Goal: Transaction & Acquisition: Subscribe to service/newsletter

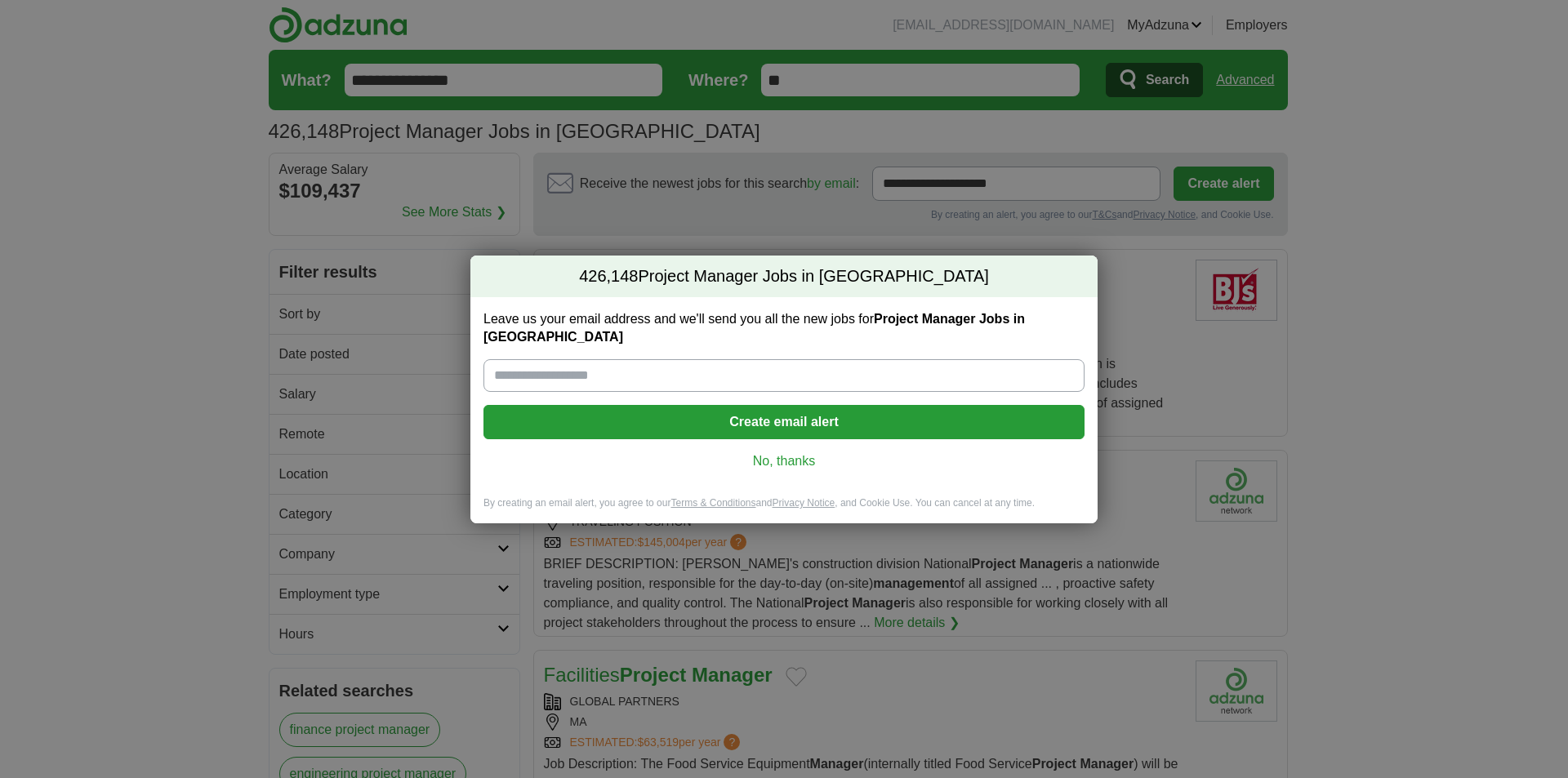
click at [670, 375] on input "Leave us your email address and we'll send you all the new jobs for Project Man…" at bounding box center [783, 376] width 601 height 33
type input "**********"
click at [863, 405] on button "Create email alert" at bounding box center [783, 423] width 601 height 35
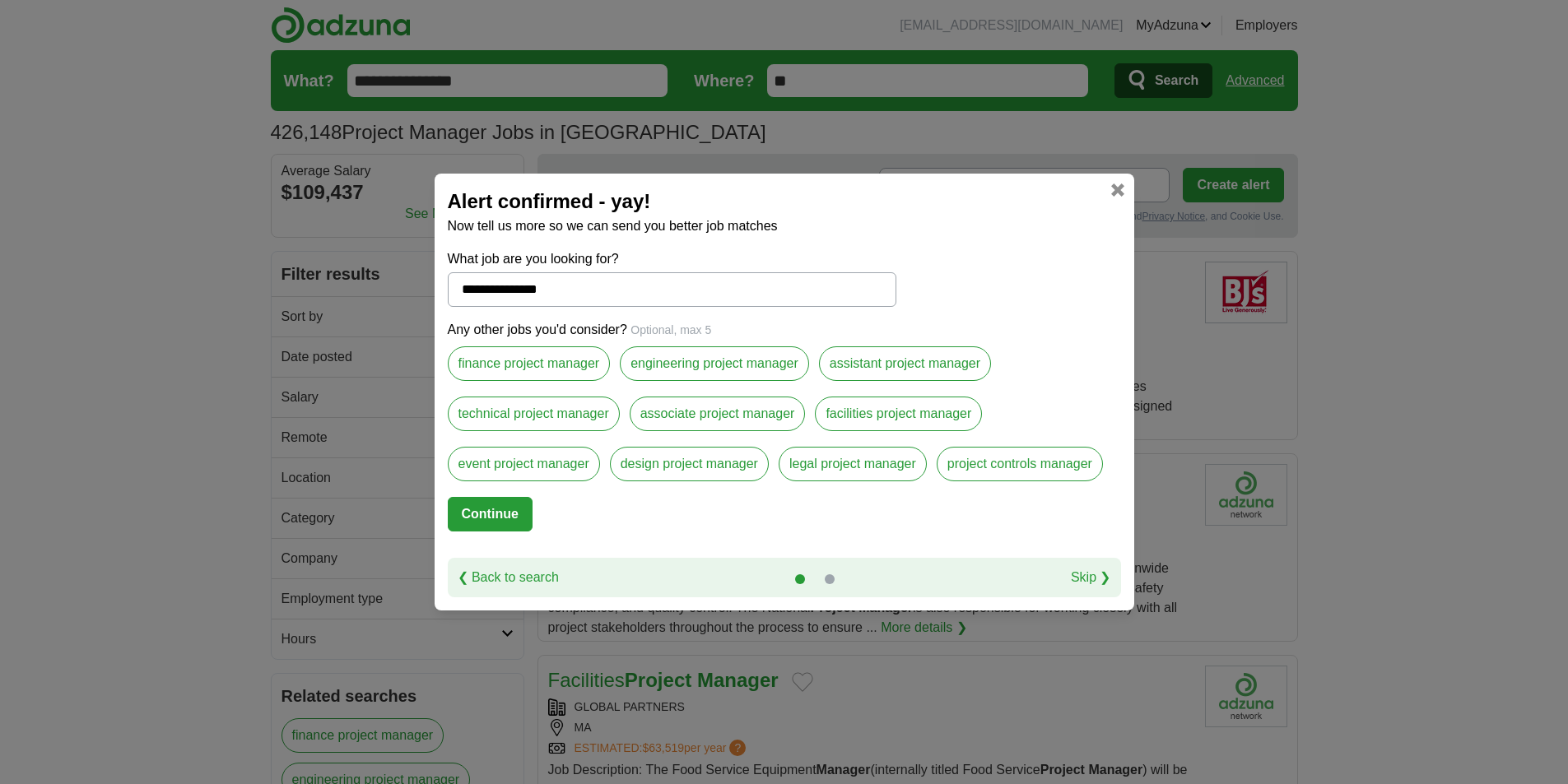
click at [518, 370] on label "finance project manager" at bounding box center [529, 364] width 163 height 35
click at [523, 408] on label "technical project manager" at bounding box center [533, 414] width 172 height 35
click at [789, 395] on div "engineering project manager" at bounding box center [719, 372] width 199 height 51
click at [942, 351] on label "assistant project manager" at bounding box center [904, 364] width 172 height 35
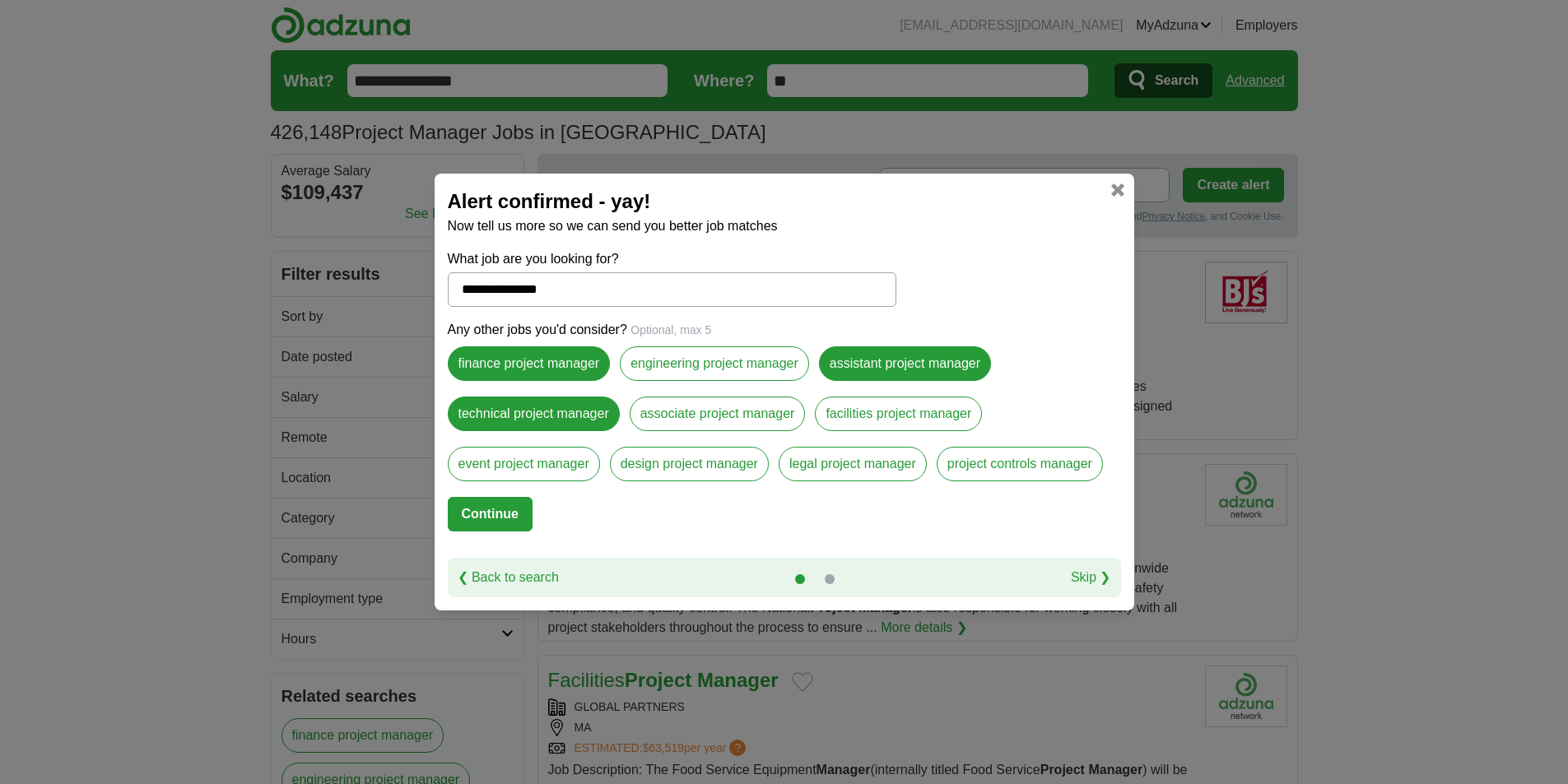
click at [754, 423] on label "associate project manager" at bounding box center [718, 414] width 176 height 35
click at [1036, 462] on label "project controls manager" at bounding box center [1019, 464] width 166 height 35
click at [473, 501] on button "Continue" at bounding box center [490, 515] width 84 height 35
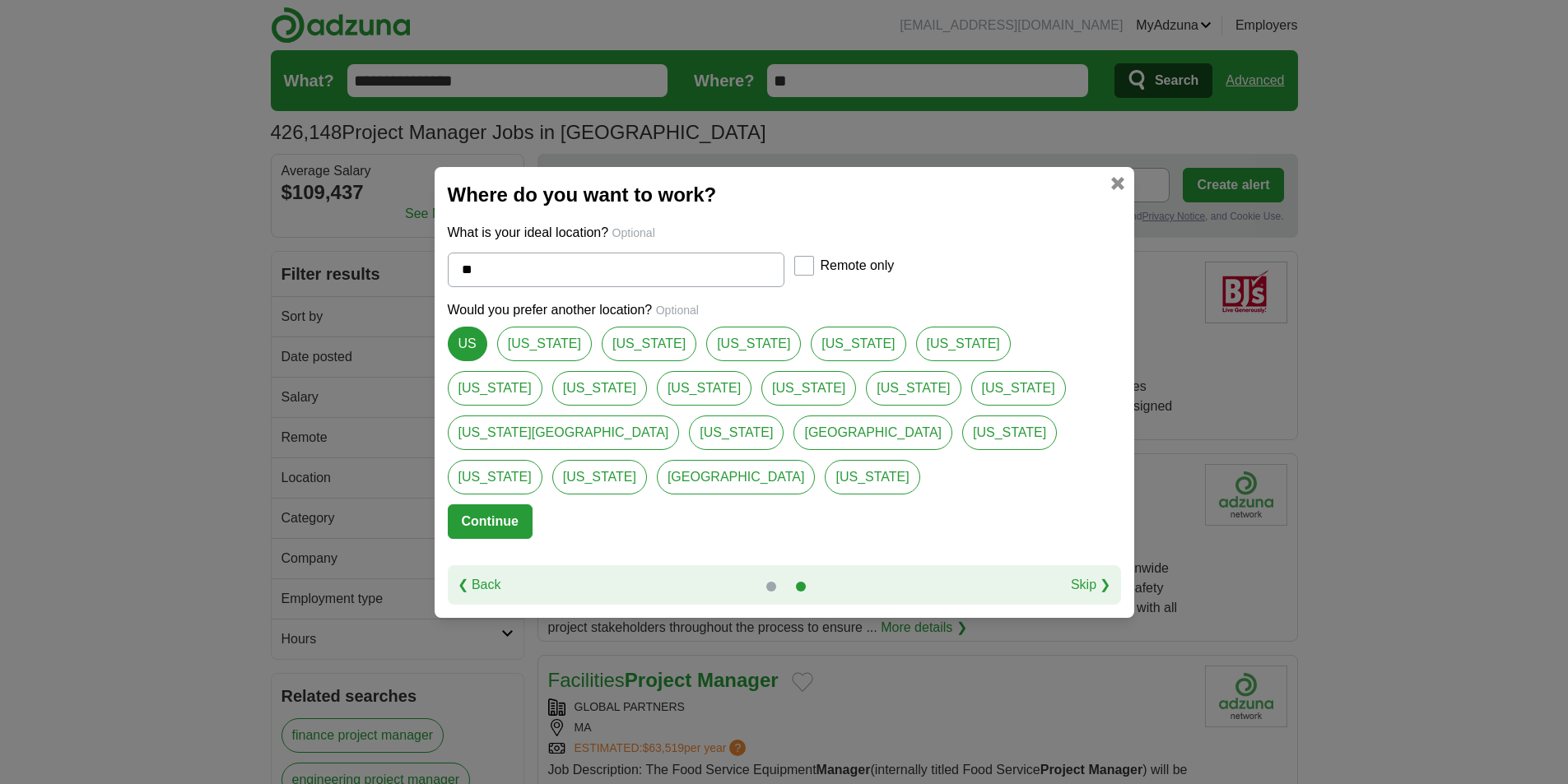
click at [647, 460] on link "[US_STATE]" at bounding box center [599, 477] width 95 height 35
type input "********"
select select "*"
click at [497, 504] on button "Continue" at bounding box center [490, 522] width 84 height 35
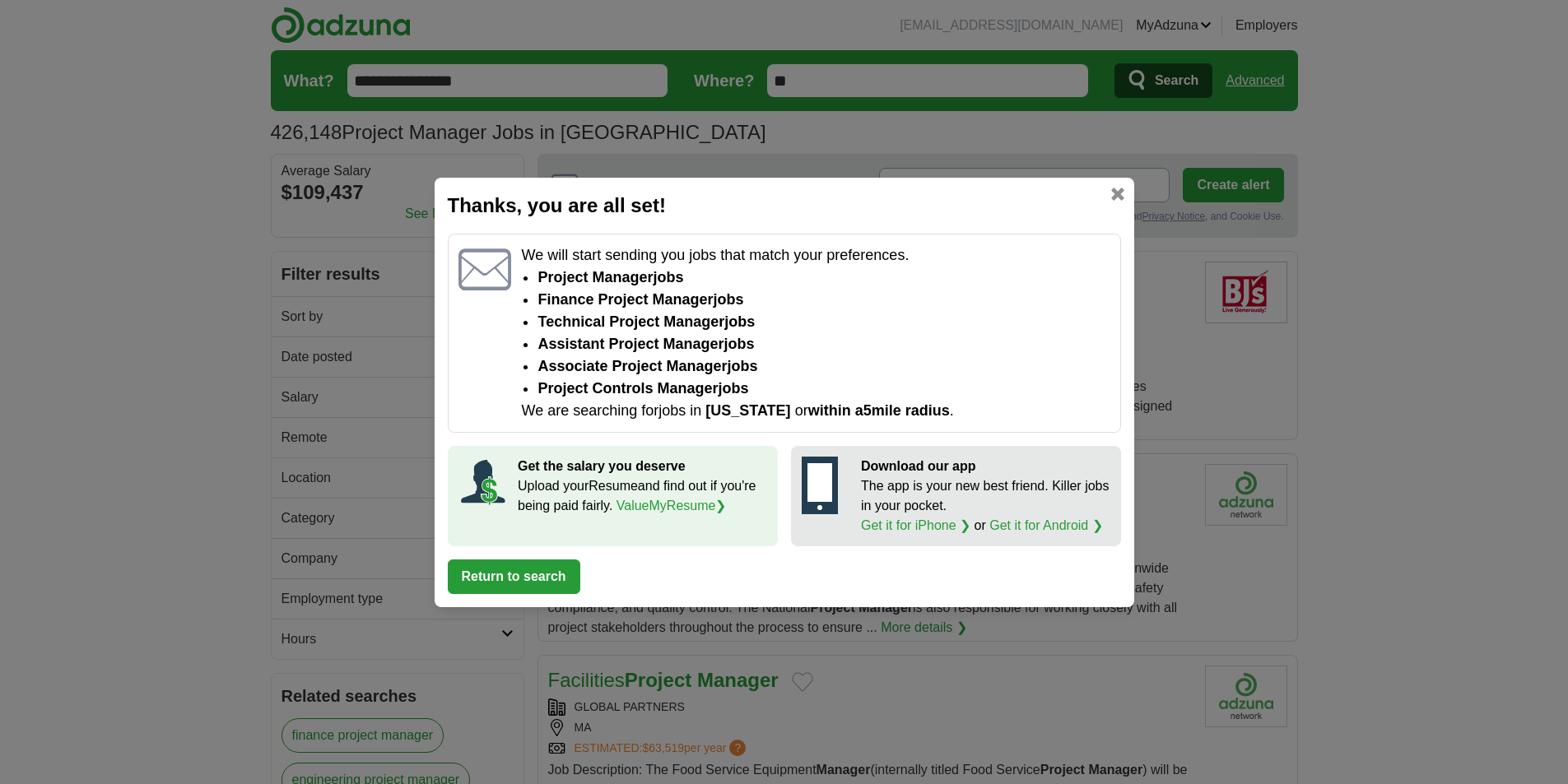
click at [537, 574] on button "Return to search" at bounding box center [514, 577] width 132 height 35
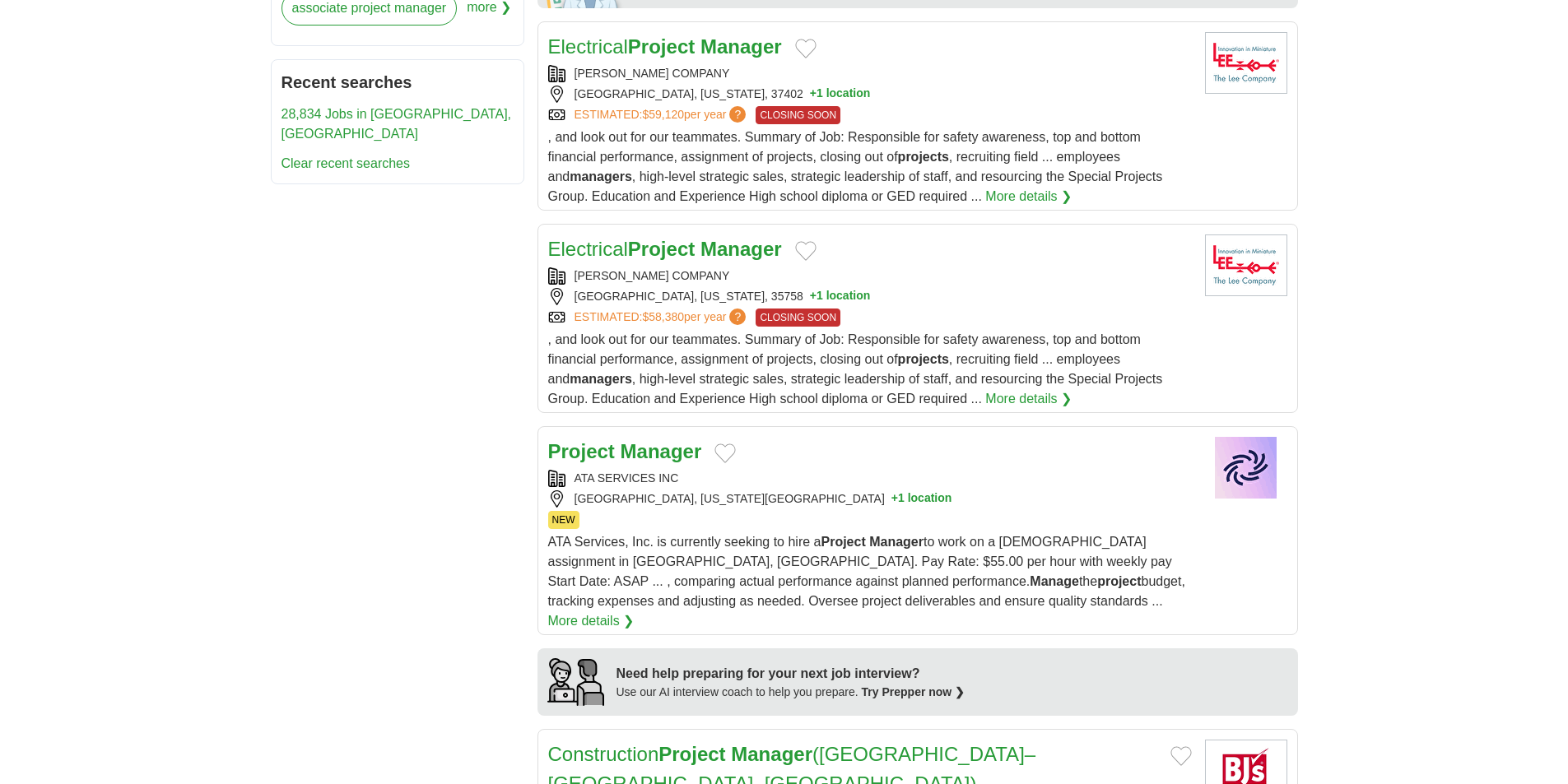
scroll to position [988, 0]
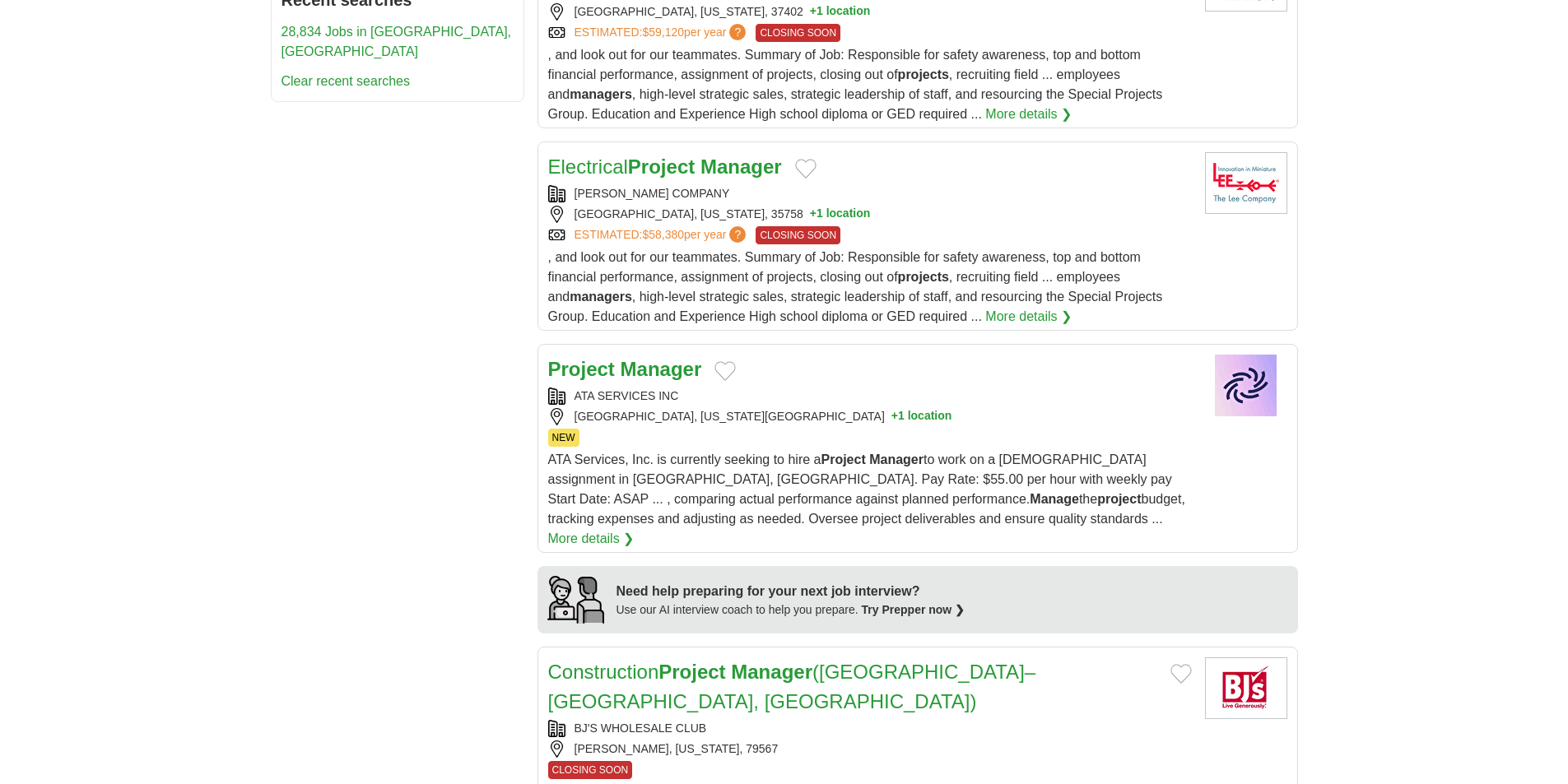
click at [917, 392] on div "ATA SERVICES INC" at bounding box center [869, 396] width 644 height 17
